Goal: Navigation & Orientation: Go to known website

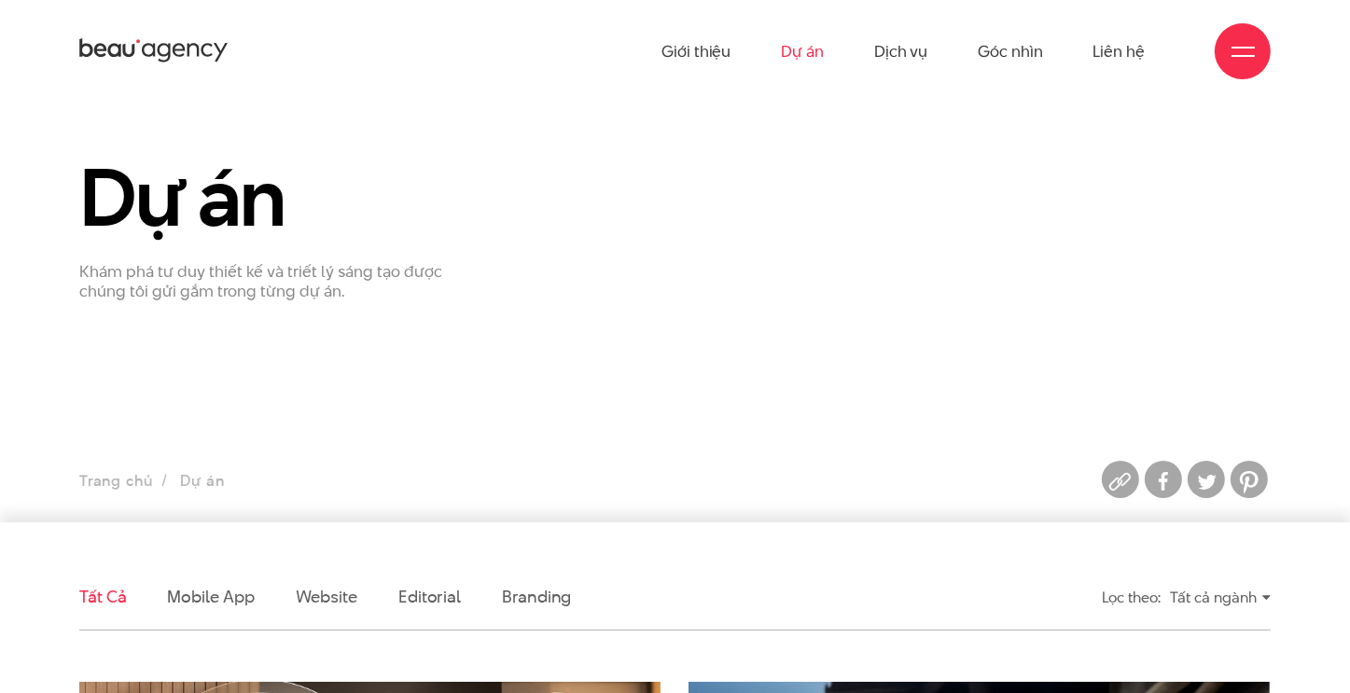
click at [1242, 63] on div at bounding box center [1243, 51] width 23 height 23
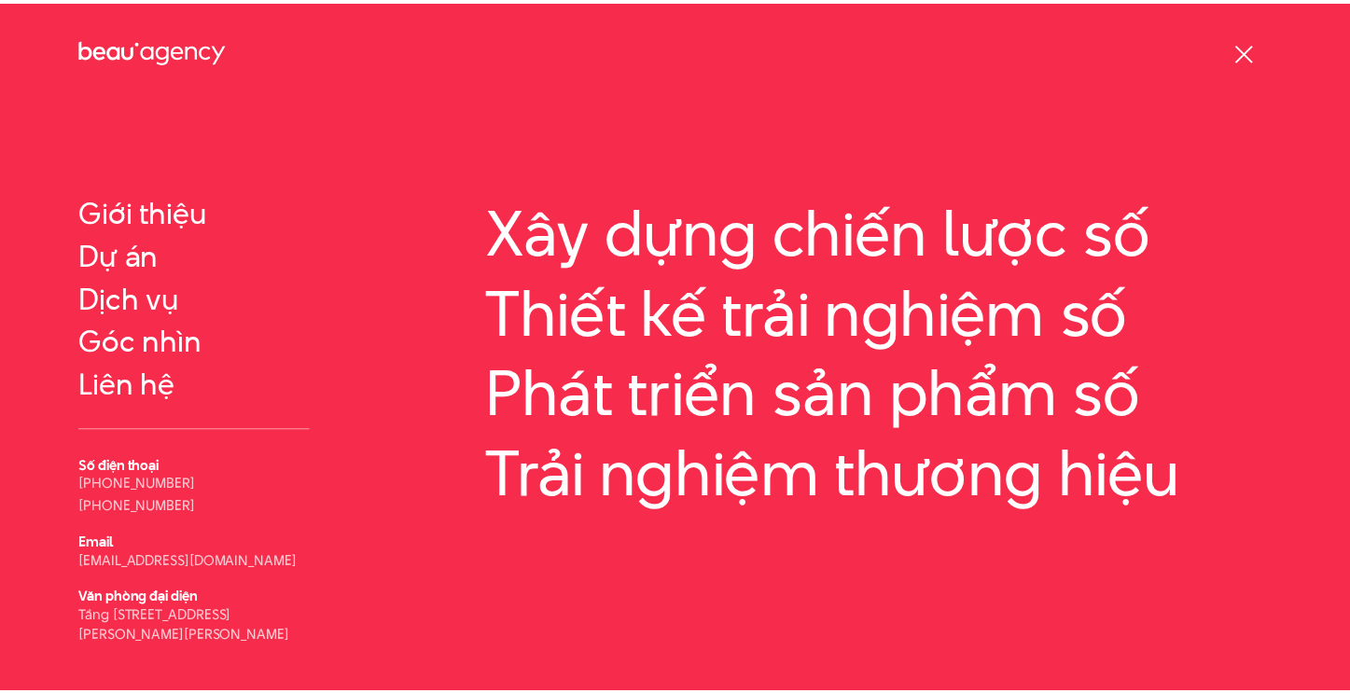
scroll to position [60, 0]
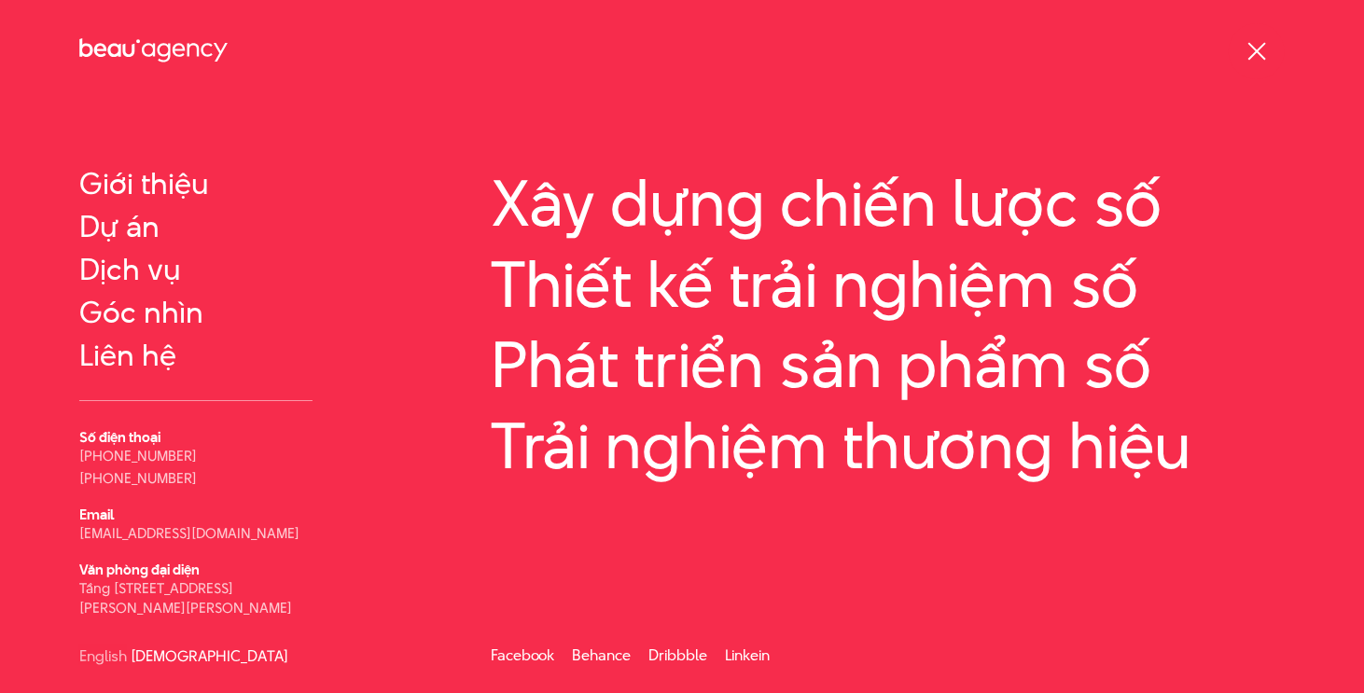
click at [369, 552] on div "Thông tin Giới thiệu Dự án" at bounding box center [270, 362] width 411 height 509
click at [341, 350] on div "Thông tin Giới thiệu Dự án" at bounding box center [270, 362] width 411 height 509
click at [1252, 44] on div at bounding box center [1257, 51] width 23 height 23
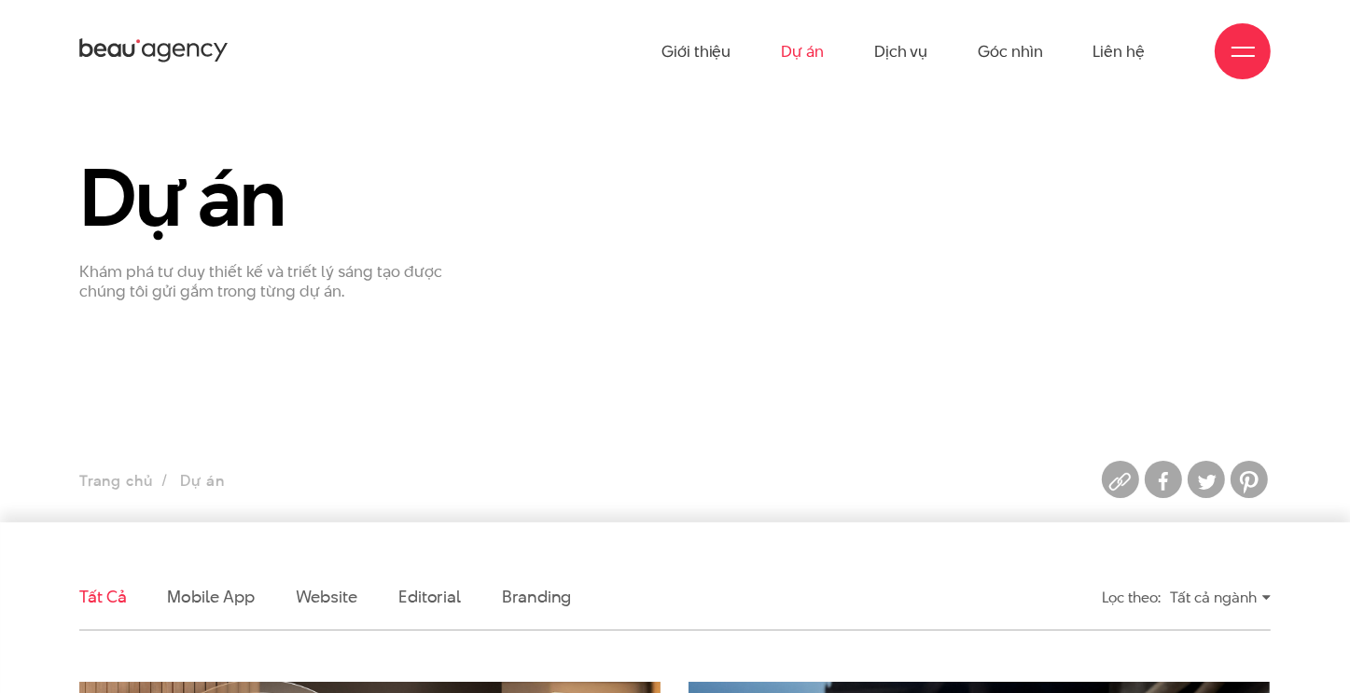
click at [118, 36] on icon at bounding box center [153, 50] width 149 height 29
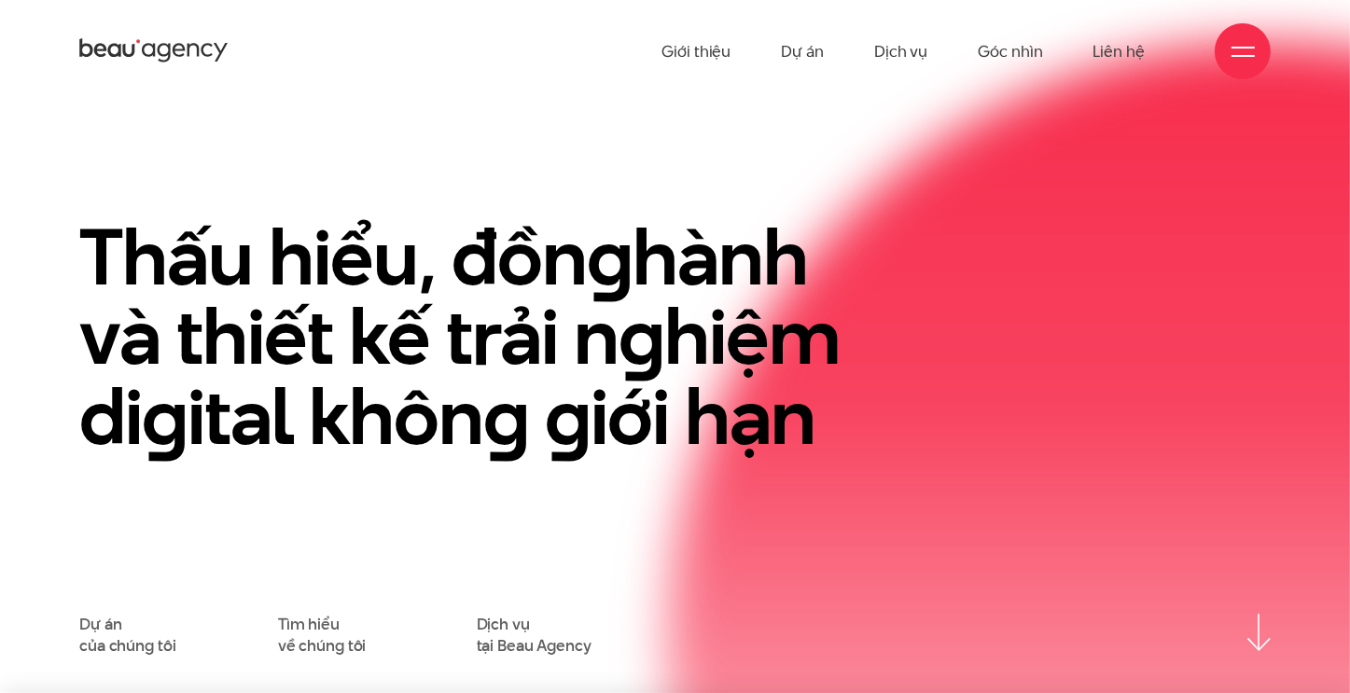
click at [129, 55] on icon at bounding box center [128, 50] width 12 height 13
click at [127, 48] on icon at bounding box center [153, 50] width 149 height 29
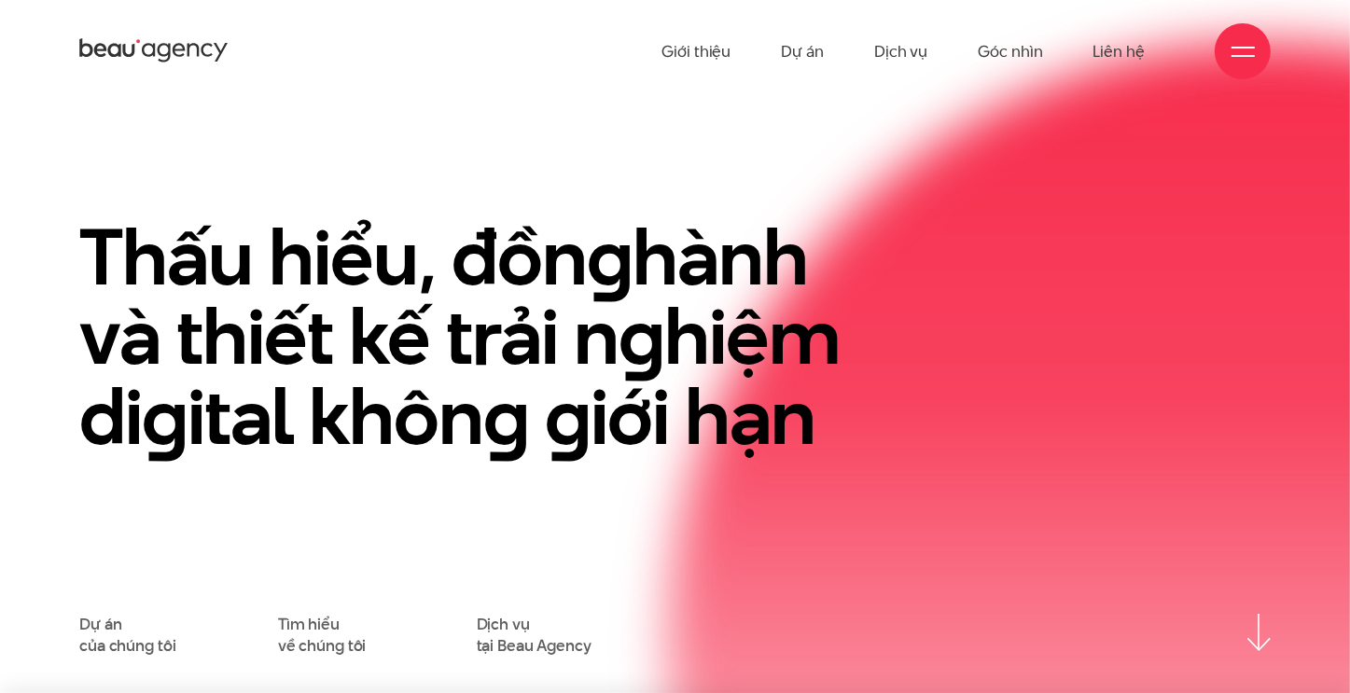
click at [127, 48] on icon at bounding box center [153, 50] width 149 height 29
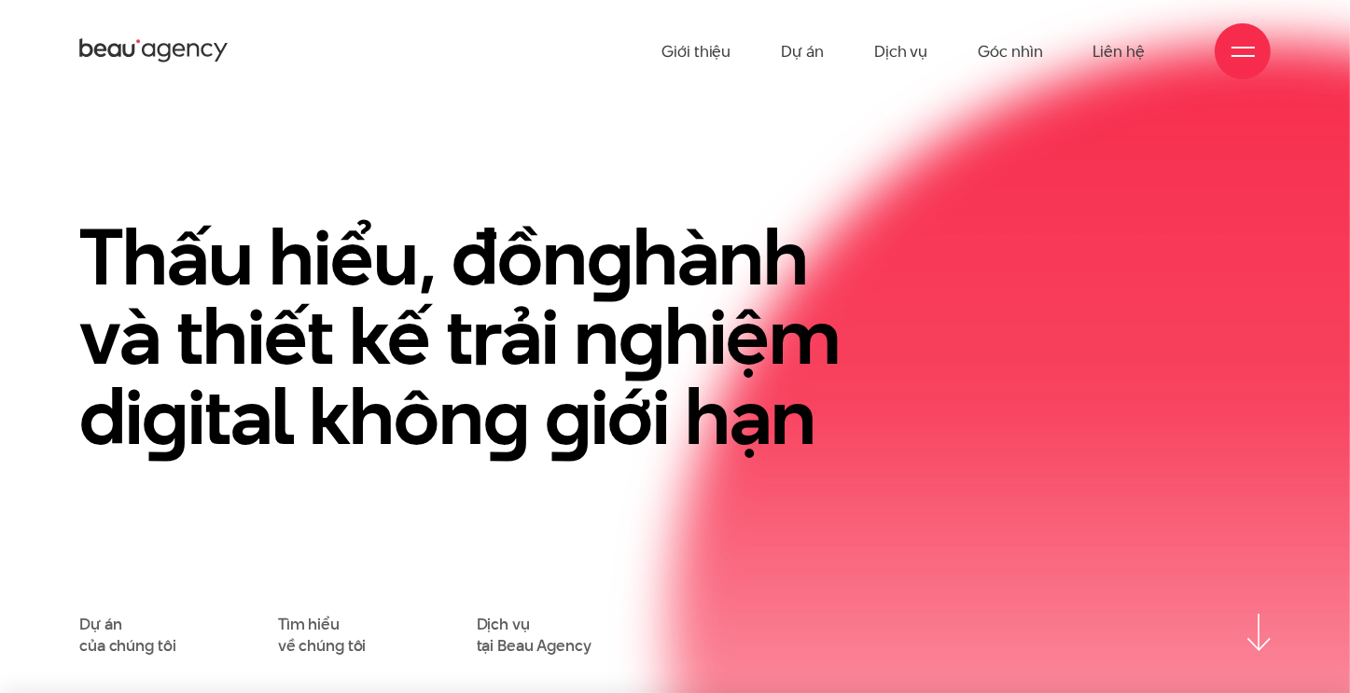
click at [172, 55] on icon at bounding box center [153, 50] width 149 height 29
click at [176, 59] on icon at bounding box center [153, 50] width 149 height 29
click at [175, 51] on icon at bounding box center [153, 50] width 149 height 29
click at [179, 52] on icon at bounding box center [153, 50] width 149 height 29
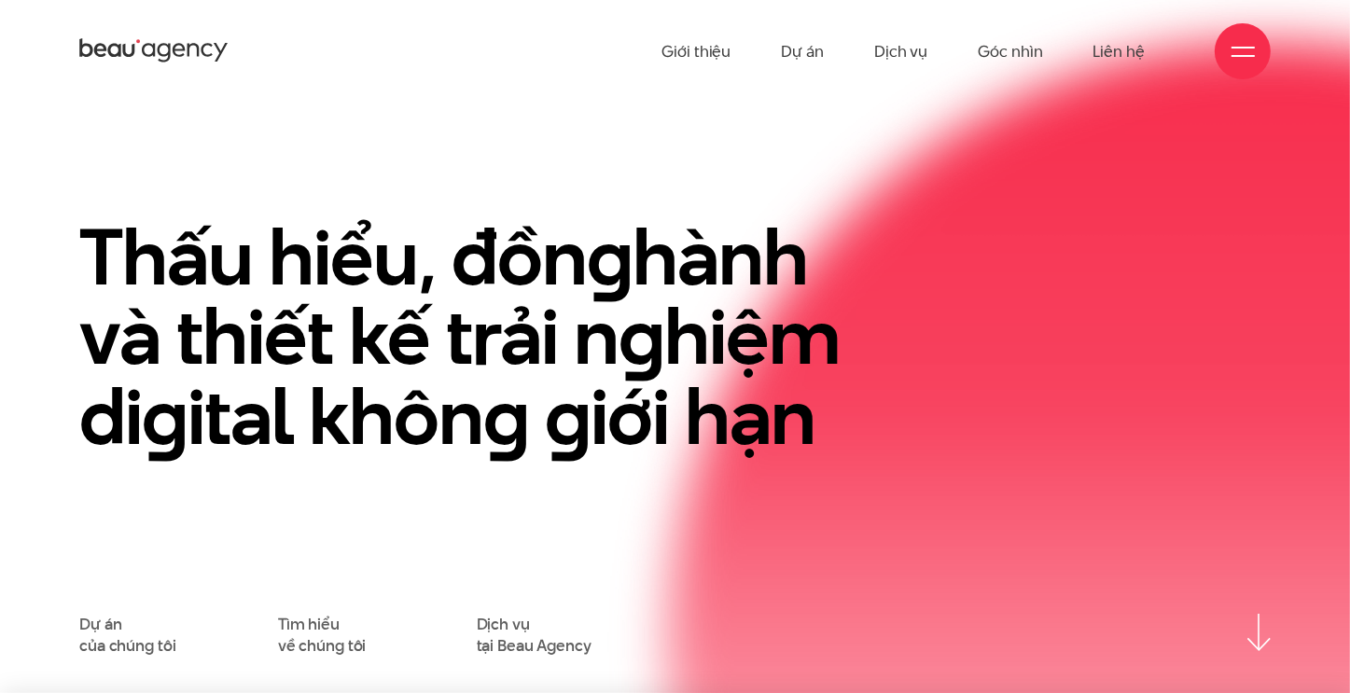
click at [760, 242] on h1 "Thấu hiểu, đồn g hành và thiết kế trải n g hiệm di g ital khôn g g iới hạn" at bounding box center [471, 337] width 785 height 240
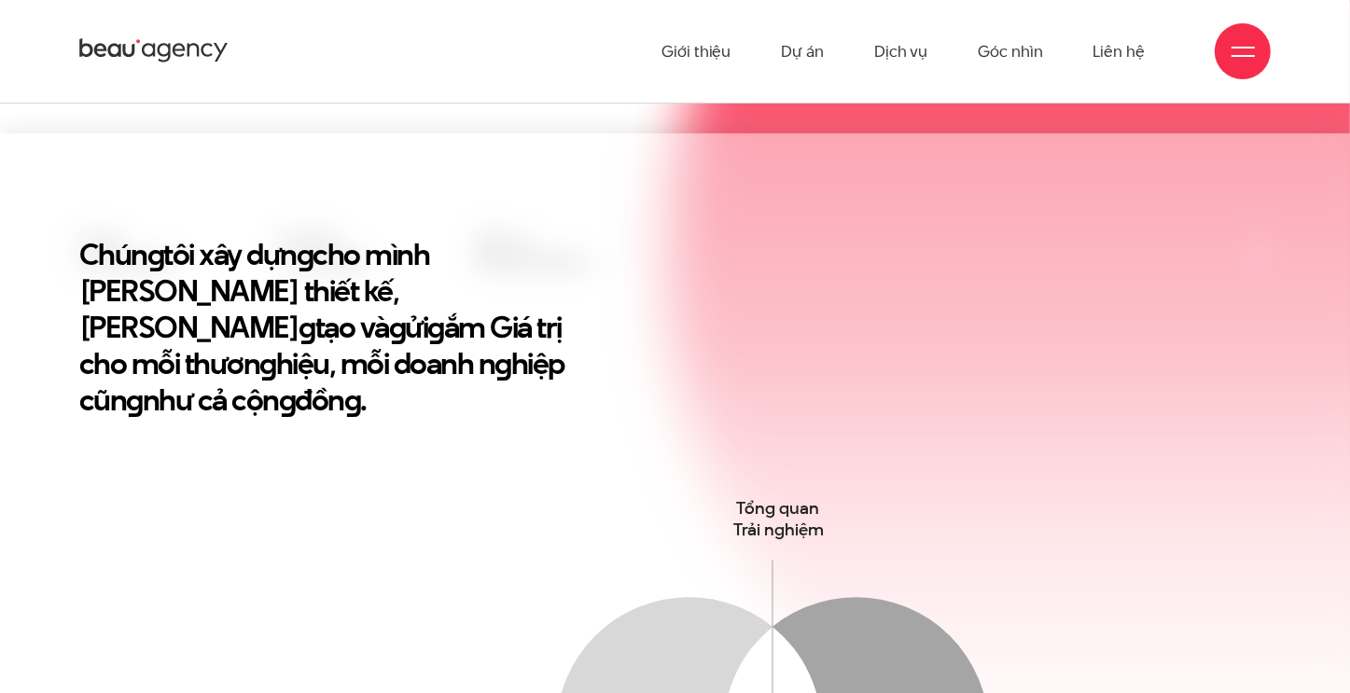
scroll to position [187, 0]
